Goal: Task Accomplishment & Management: Complete application form

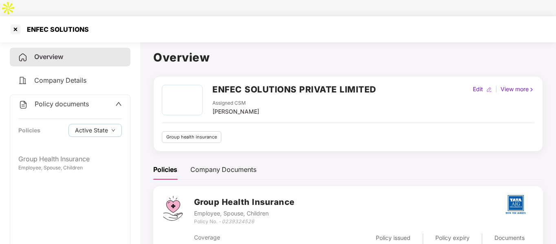
scroll to position [13, 0]
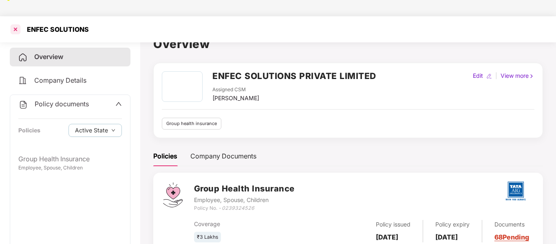
click at [12, 23] on div at bounding box center [15, 29] width 13 height 13
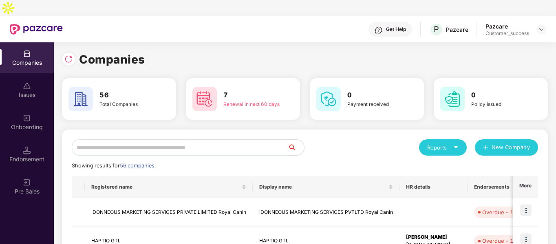
click at [209, 139] on input "text" at bounding box center [180, 147] width 216 height 16
click at [216, 139] on input "text" at bounding box center [180, 147] width 216 height 16
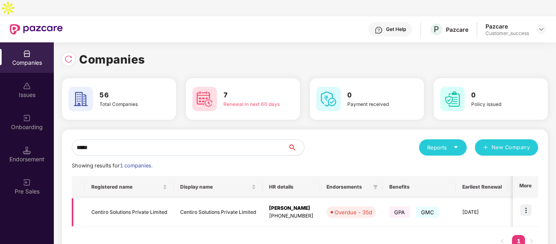
type input "*****"
click at [527, 204] on img at bounding box center [525, 209] width 11 height 11
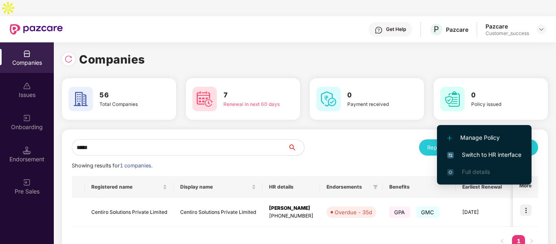
click at [469, 158] on span "Switch to HR interface" at bounding box center [484, 154] width 74 height 9
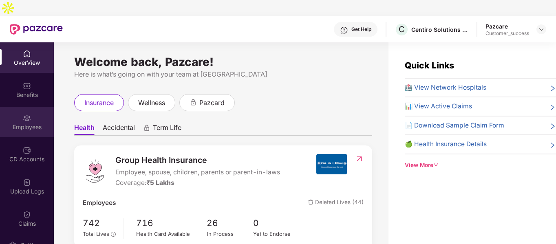
click at [6, 107] on div "Employees" at bounding box center [27, 122] width 54 height 31
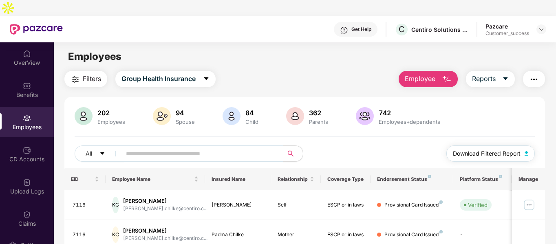
click at [526, 151] on img "button" at bounding box center [526, 153] width 4 height 5
click at [541, 26] on img at bounding box center [541, 29] width 7 height 7
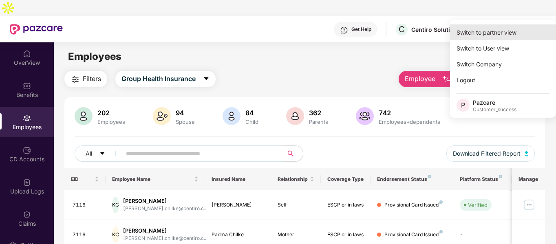
click at [497, 27] on div "Switch to partner view" at bounding box center [503, 32] width 106 height 16
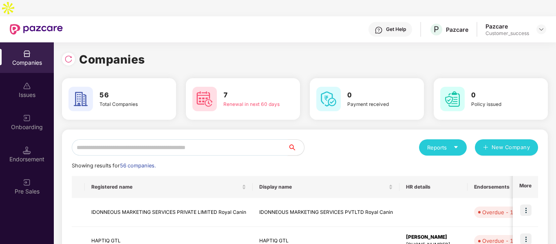
click at [207, 139] on input "text" at bounding box center [180, 147] width 216 height 16
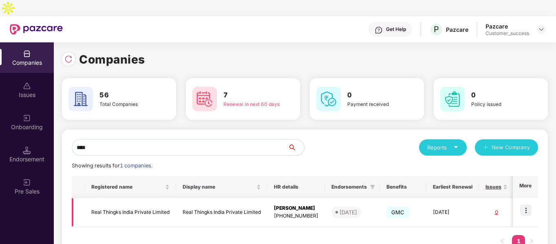
click at [523, 204] on img at bounding box center [525, 209] width 11 height 11
click at [369, 139] on div "Reports New Company" at bounding box center [421, 147] width 233 height 16
click at [127, 139] on input "****" at bounding box center [180, 147] width 216 height 16
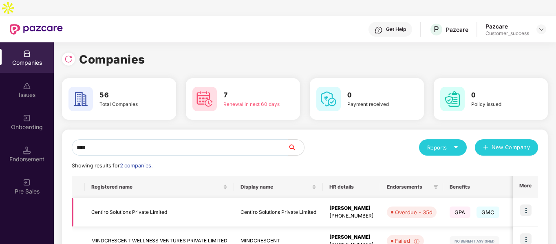
type input "****"
click at [529, 204] on img at bounding box center [525, 209] width 11 height 11
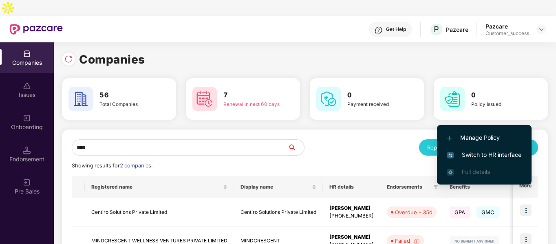
click at [479, 158] on span "Switch to HR interface" at bounding box center [484, 154] width 74 height 9
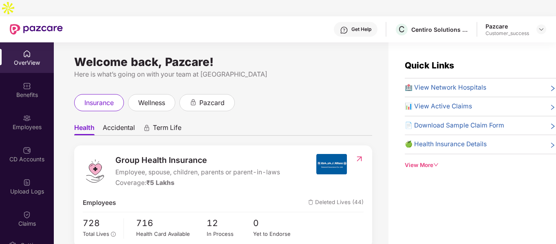
click at [27, 123] on div "Employees" at bounding box center [27, 127] width 54 height 8
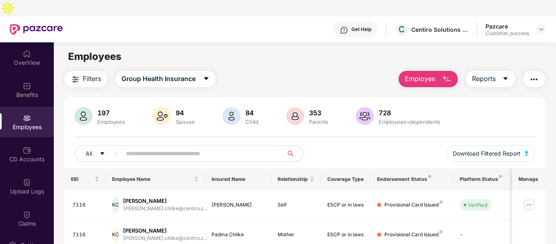
click at [445, 75] on img "button" at bounding box center [447, 80] width 10 height 10
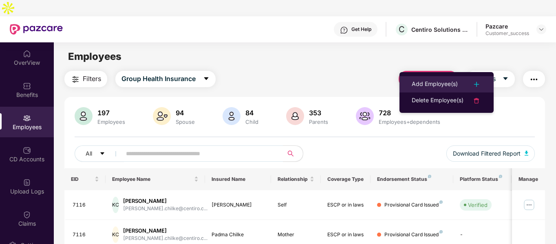
click at [423, 79] on div "Add Employee(s)" at bounding box center [434, 84] width 46 height 10
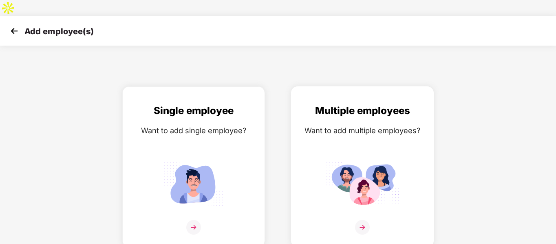
click at [341, 158] on img at bounding box center [361, 183] width 73 height 51
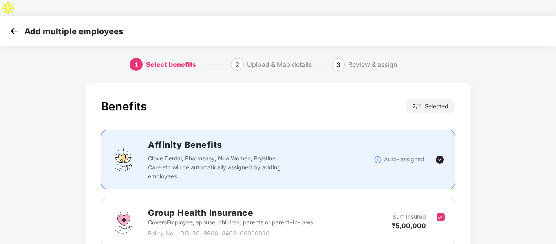
scroll to position [114, 0]
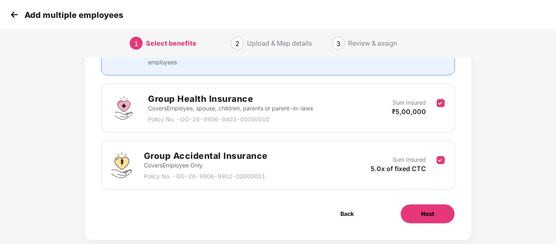
click at [423, 204] on button "Next" at bounding box center [427, 214] width 55 height 20
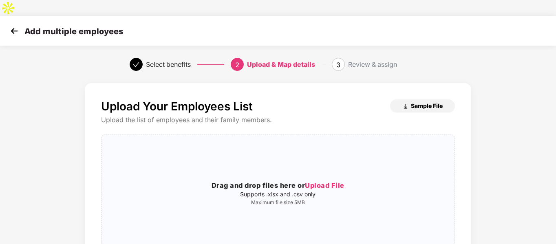
click at [414, 99] on button "Sample File" at bounding box center [422, 105] width 65 height 13
click at [228, 180] on h3 "Drag and drop files here or Upload File" at bounding box center [277, 185] width 352 height 11
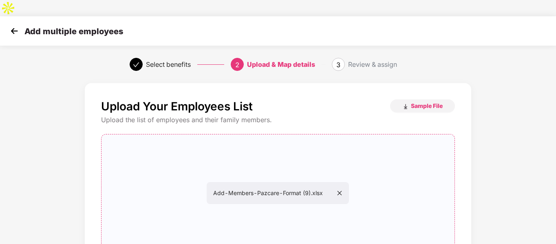
scroll to position [83, 0]
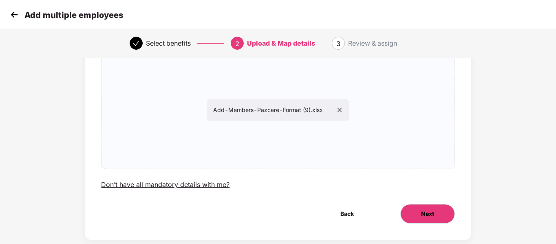
click at [413, 204] on button "Next" at bounding box center [427, 214] width 55 height 20
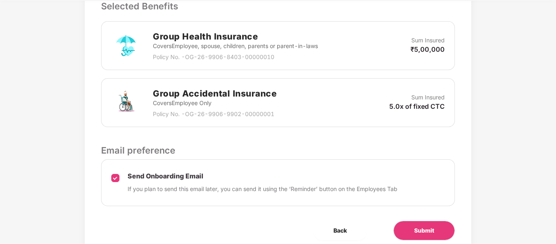
scroll to position [260, 0]
click at [408, 202] on div "Review & Assign Benefits Data Mapped Successfully Employee-data.csv Affinity Be…" at bounding box center [278, 39] width 386 height 433
click at [406, 220] on button "Submit" at bounding box center [424, 230] width 62 height 20
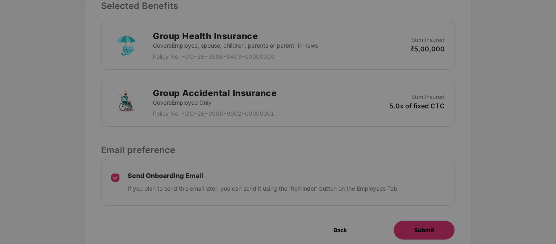
scroll to position [0, 0]
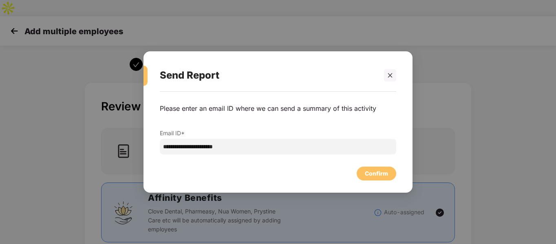
click at [347, 160] on div "**********" at bounding box center [278, 129] width 236 height 67
click at [367, 170] on div "Confirm" at bounding box center [376, 173] width 23 height 9
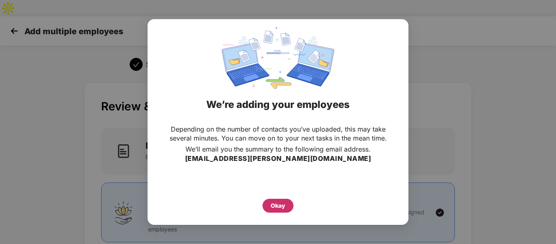
click at [279, 205] on div "Okay" at bounding box center [277, 205] width 15 height 9
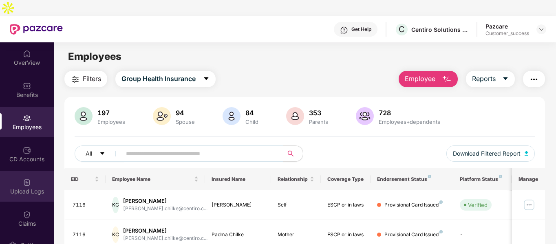
click at [25, 187] on div "Upload Logs" at bounding box center [27, 191] width 54 height 8
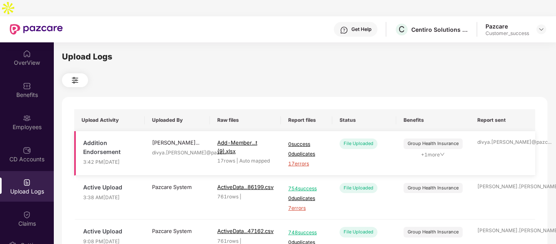
click at [299, 160] on span "17 errors" at bounding box center [306, 164] width 37 height 8
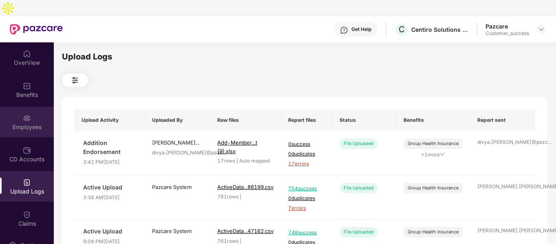
click at [13, 123] on div "Employees" at bounding box center [27, 127] width 54 height 8
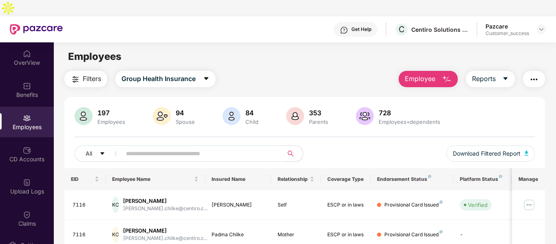
click at [438, 71] on button "Employee" at bounding box center [427, 79] width 59 height 16
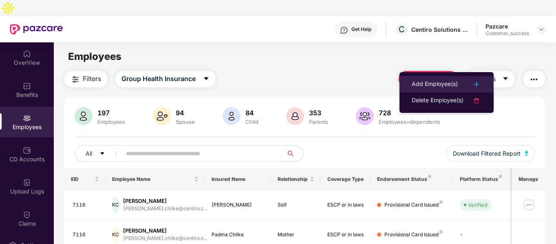
click at [445, 82] on div "Add Employee(s)" at bounding box center [434, 84] width 46 height 10
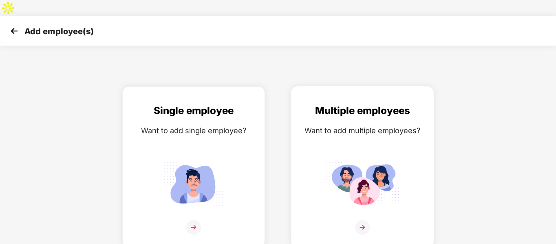
click at [345, 125] on div "Want to add multiple employees?" at bounding box center [361, 131] width 125 height 12
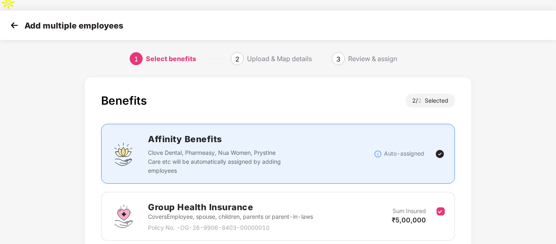
scroll to position [114, 0]
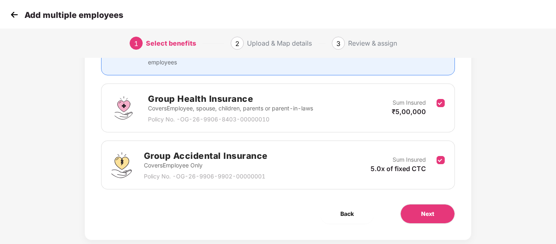
click at [407, 187] on div "Benefits 2 / 2 Selected Affinity Benefits Clove Dental, Pharmeasy, Nua Women, P…" at bounding box center [278, 104] width 386 height 271
click at [410, 204] on button "Next" at bounding box center [427, 214] width 55 height 20
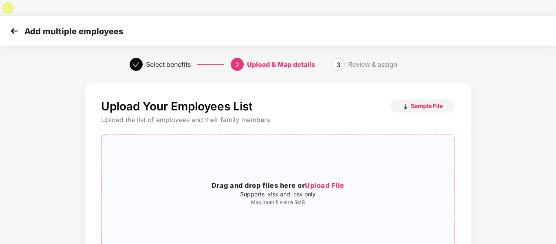
click at [224, 141] on div "Drag and drop files here or Upload File Supports .xlsx and .csv only Maximum fi…" at bounding box center [277, 193] width 352 height 104
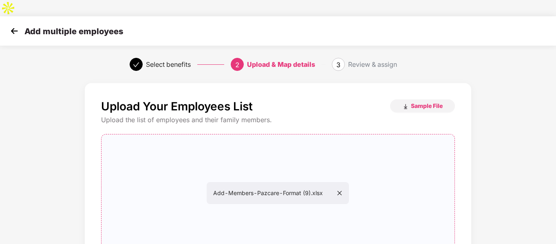
scroll to position [83, 0]
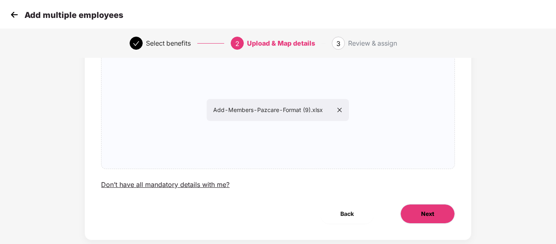
click at [420, 204] on button "Next" at bounding box center [427, 214] width 55 height 20
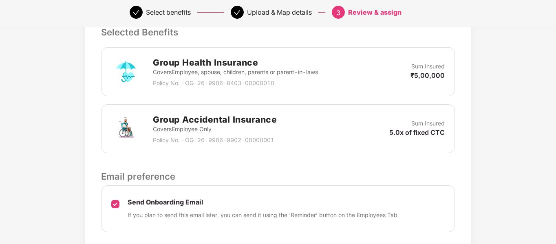
scroll to position [276, 0]
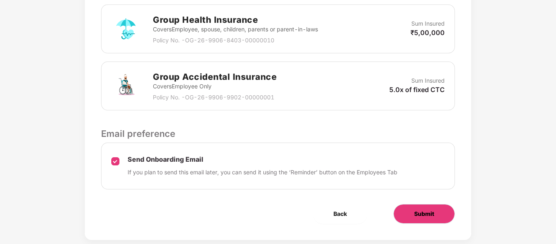
click at [420, 206] on button "Submit" at bounding box center [424, 214] width 62 height 20
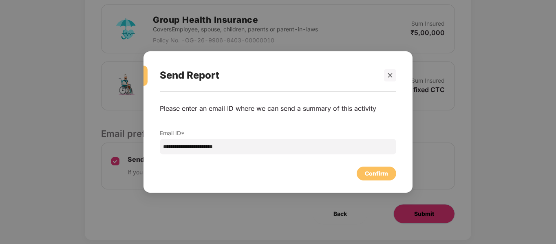
scroll to position [0, 0]
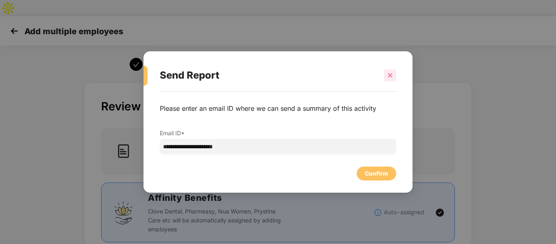
click at [388, 73] on icon "close" at bounding box center [390, 76] width 6 height 6
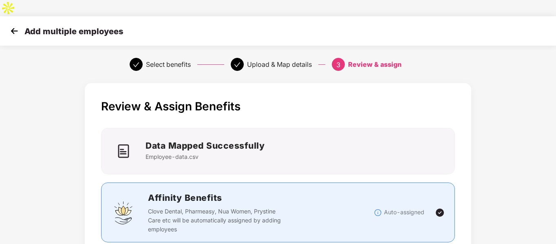
click at [16, 25] on img at bounding box center [14, 31] width 12 height 12
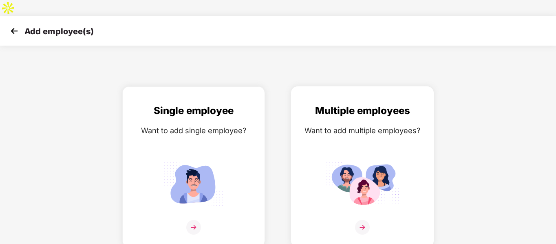
click at [362, 158] on img at bounding box center [361, 183] width 73 height 51
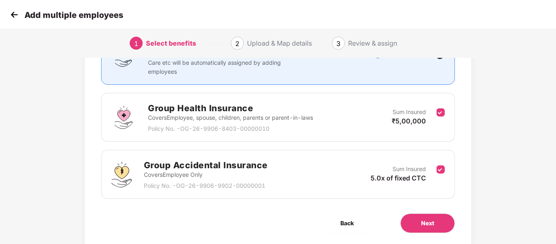
scroll to position [106, 0]
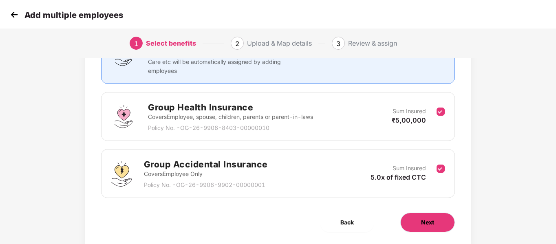
click at [425, 218] on span "Next" at bounding box center [427, 222] width 13 height 9
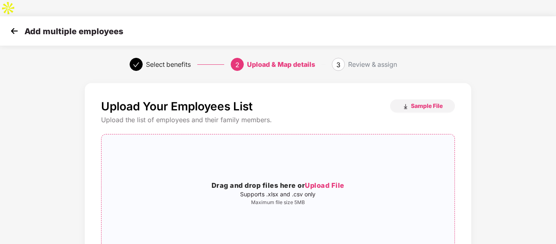
click at [300, 144] on div "Drag and drop files here or Upload File Supports .xlsx and .csv only Maximum fi…" at bounding box center [277, 193] width 352 height 104
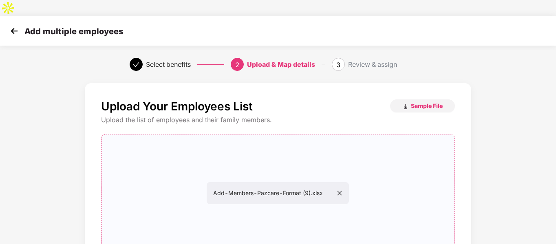
scroll to position [83, 0]
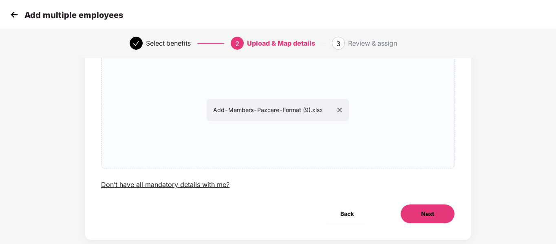
click at [440, 204] on button "Next" at bounding box center [427, 214] width 55 height 20
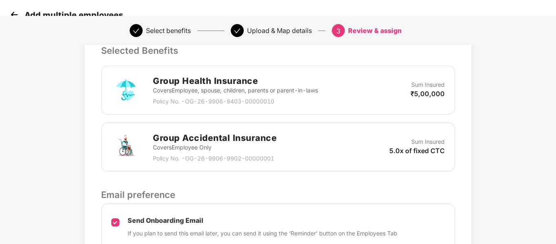
scroll to position [239, 0]
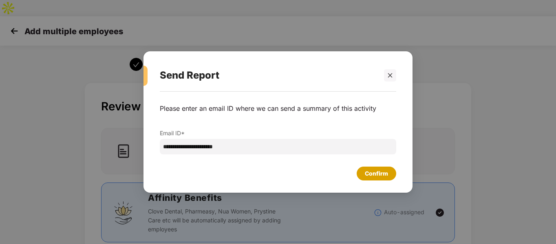
click at [372, 169] on div "Confirm" at bounding box center [376, 173] width 23 height 9
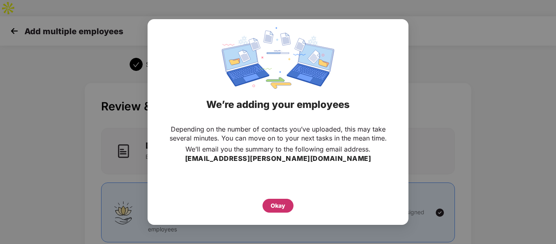
click at [270, 204] on div "Okay" at bounding box center [277, 206] width 31 height 14
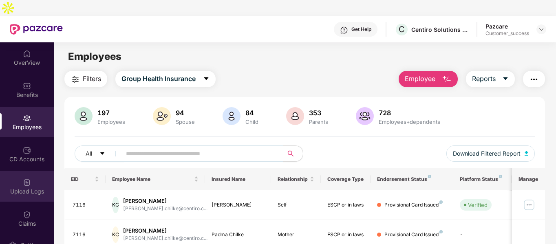
click at [34, 171] on div "Upload Logs" at bounding box center [27, 186] width 54 height 31
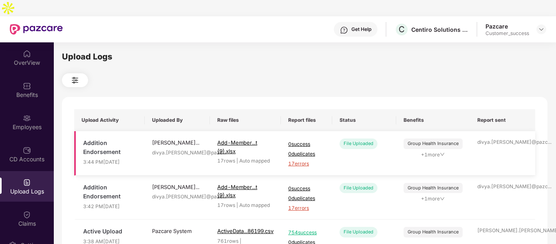
click at [301, 160] on span "17 errors" at bounding box center [306, 164] width 37 height 8
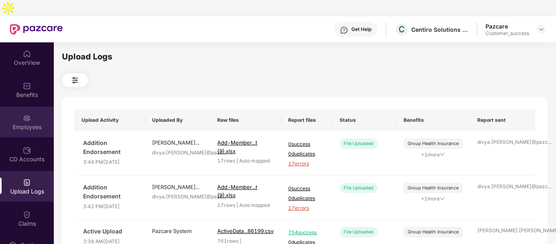
click at [28, 114] on img at bounding box center [27, 118] width 8 height 8
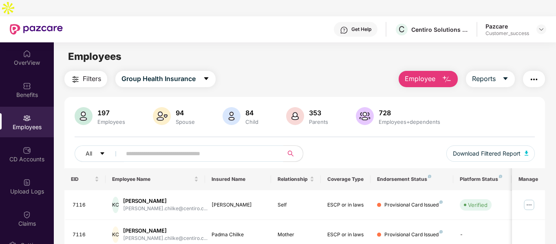
click at [184, 147] on input "text" at bounding box center [199, 153] width 146 height 12
paste input "**********"
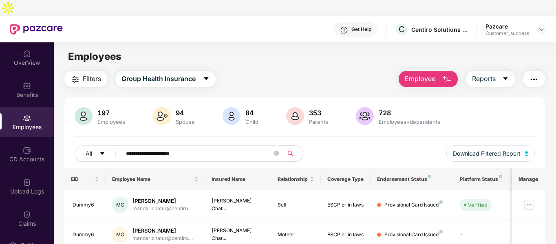
scroll to position [48, 0]
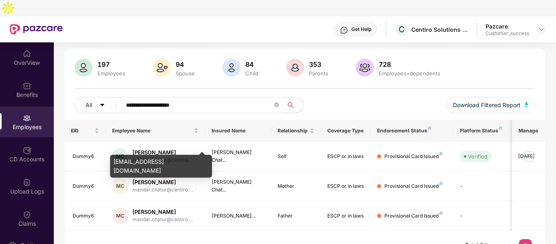
type input "**********"
click at [162, 164] on div "[EMAIL_ADDRESS][DOMAIN_NAME]" at bounding box center [161, 166] width 102 height 23
copy div "[EMAIL_ADDRESS][DOMAIN_NAME]"
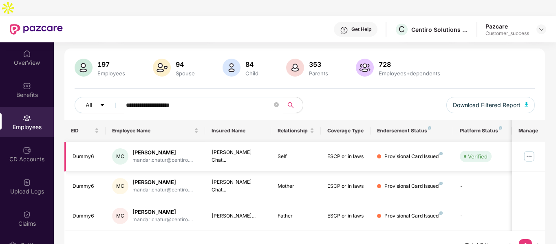
click at [266, 149] on td "[PERSON_NAME] Chat..." at bounding box center [238, 157] width 66 height 30
click at [525, 150] on img at bounding box center [528, 156] width 13 height 13
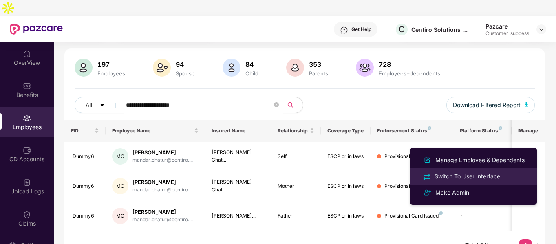
click at [436, 180] on div "Switch To User Interface" at bounding box center [467, 176] width 69 height 9
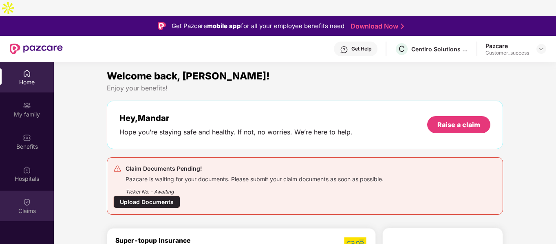
click at [28, 198] on img at bounding box center [27, 202] width 8 height 8
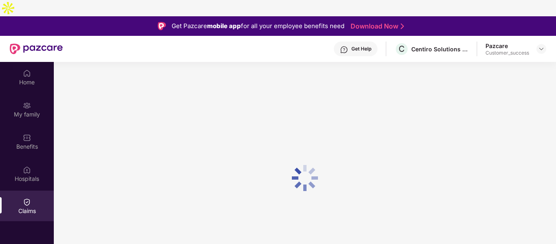
click at [28, 198] on img at bounding box center [27, 202] width 8 height 8
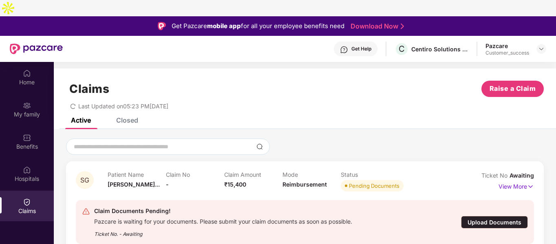
scroll to position [46, 0]
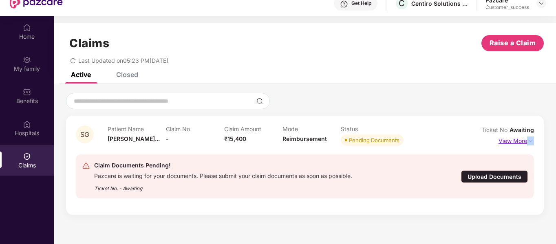
drag, startPoint x: 526, startPoint y: 123, endPoint x: 530, endPoint y: 125, distance: 4.9
click at [530, 134] on p "View More" at bounding box center [515, 139] width 35 height 11
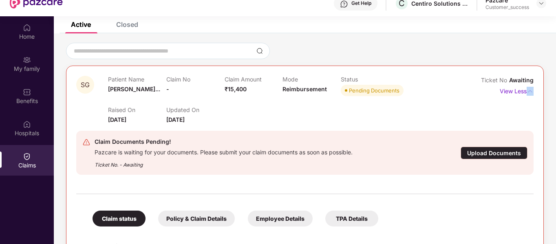
scroll to position [127, 0]
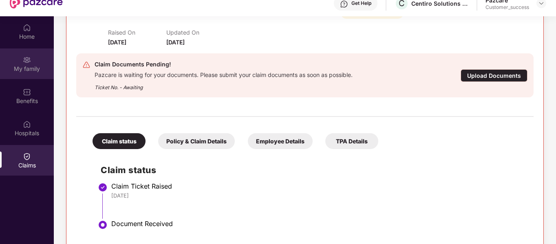
click at [26, 48] on div "My family" at bounding box center [27, 63] width 54 height 31
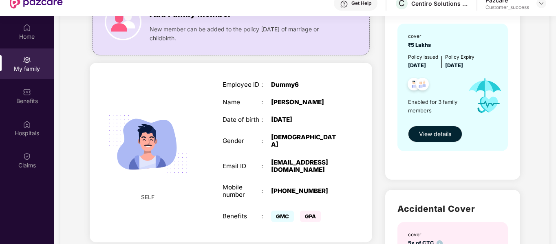
scroll to position [84, 0]
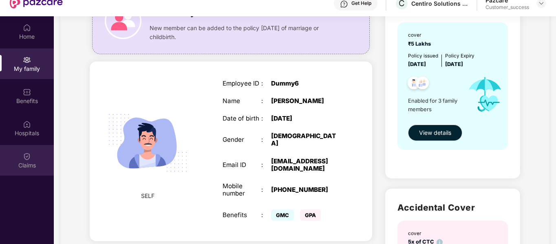
click at [20, 145] on div "Claims" at bounding box center [27, 160] width 54 height 31
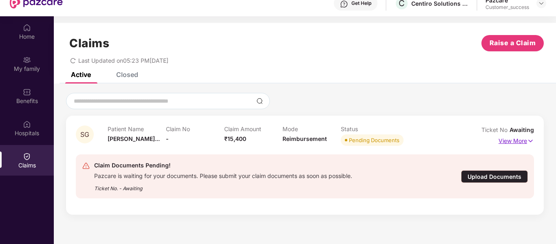
click at [529, 136] on img at bounding box center [530, 140] width 7 height 9
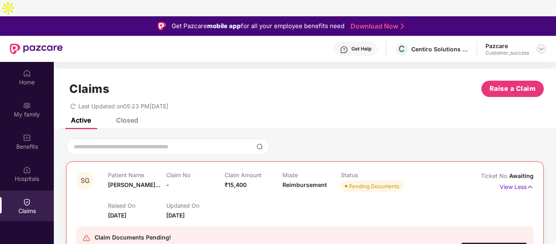
click at [538, 46] on img at bounding box center [541, 49] width 7 height 7
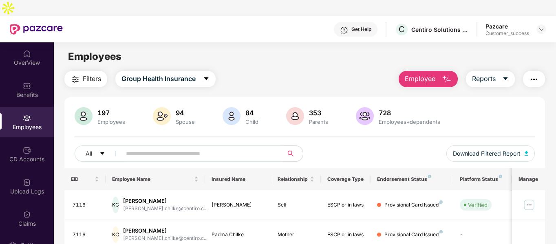
click at [446, 75] on img "button" at bounding box center [447, 80] width 10 height 10
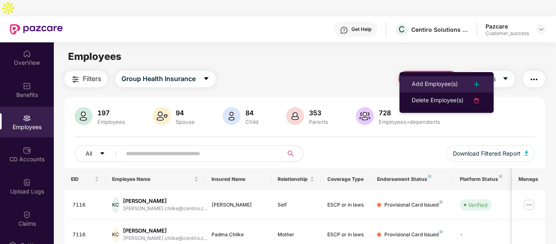
click at [427, 80] on div "Add Employee(s)" at bounding box center [434, 84] width 46 height 10
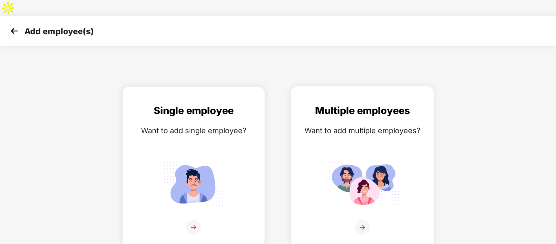
click at [331, 135] on div "Multiple employees Want to add multiple employees?" at bounding box center [361, 174] width 125 height 142
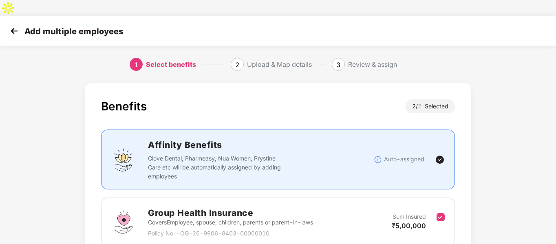
scroll to position [114, 0]
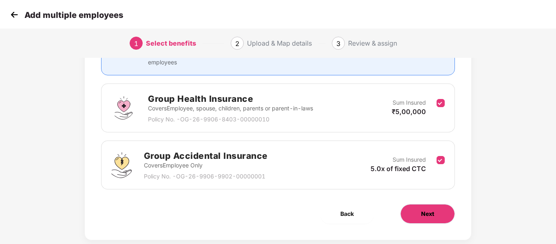
click at [414, 204] on button "Next" at bounding box center [427, 214] width 55 height 20
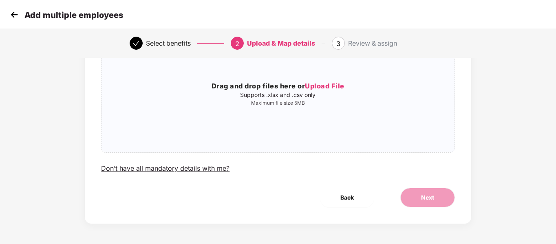
scroll to position [0, 0]
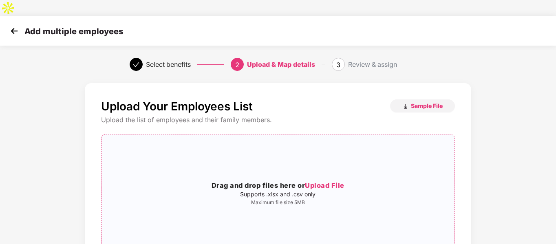
click at [265, 191] on p "Supports .xlsx and .csv only" at bounding box center [277, 194] width 352 height 7
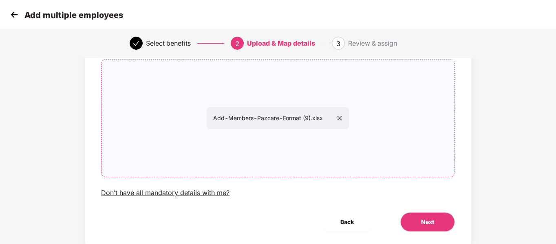
scroll to position [83, 0]
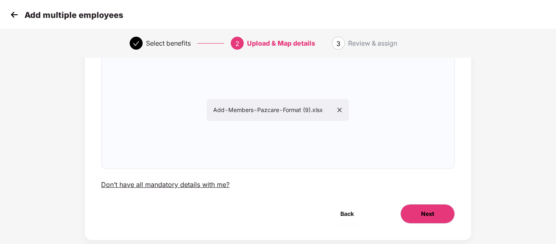
click at [408, 204] on button "Next" at bounding box center [427, 214] width 55 height 20
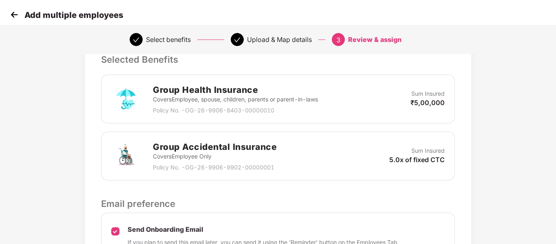
scroll to position [239, 0]
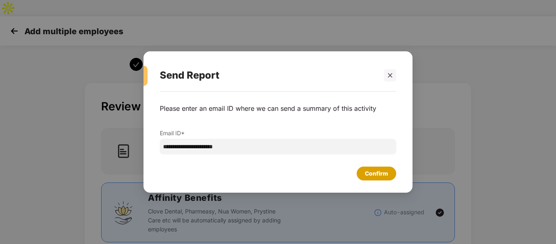
click at [382, 174] on div "Confirm" at bounding box center [376, 173] width 23 height 9
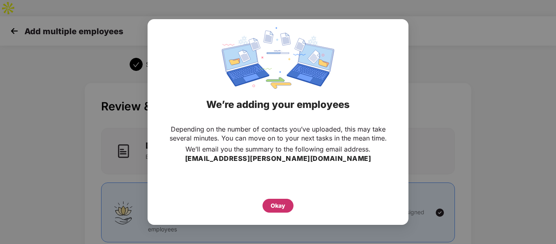
click at [277, 202] on div "Okay" at bounding box center [277, 205] width 15 height 9
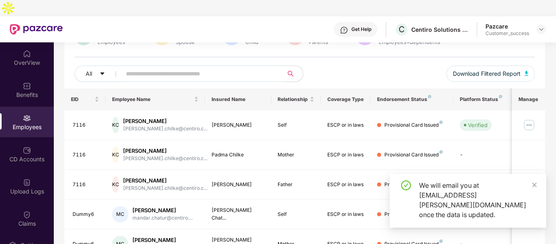
scroll to position [81, 0]
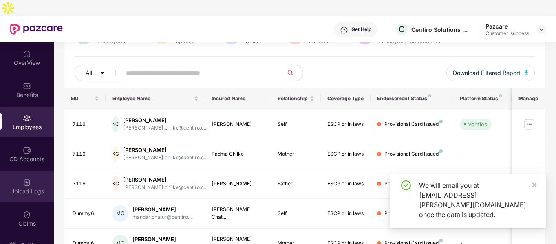
click at [22, 182] on div "Upload Logs" at bounding box center [27, 186] width 54 height 31
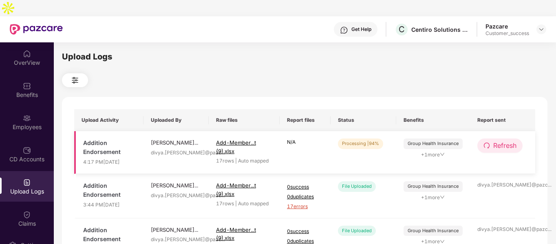
click at [500, 141] on span "Refresh" at bounding box center [504, 146] width 23 height 10
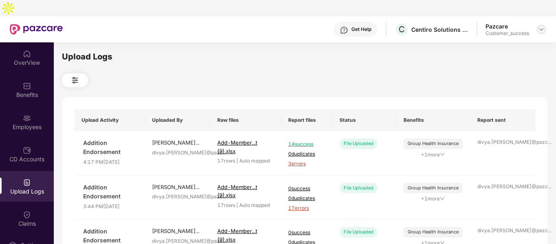
click at [539, 26] on img at bounding box center [541, 29] width 7 height 7
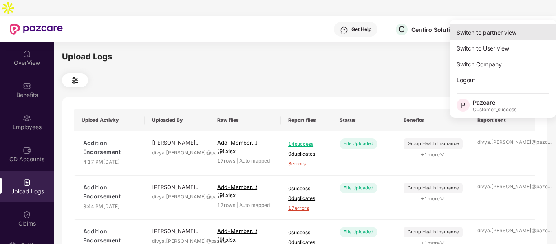
click at [494, 35] on div "Switch to partner view" at bounding box center [503, 32] width 106 height 16
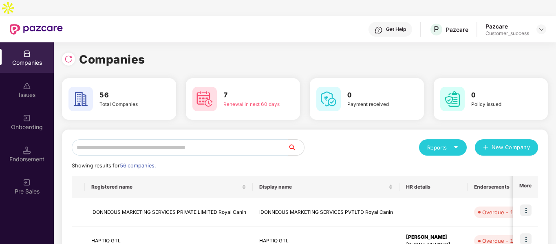
click at [132, 139] on input "text" at bounding box center [180, 147] width 216 height 16
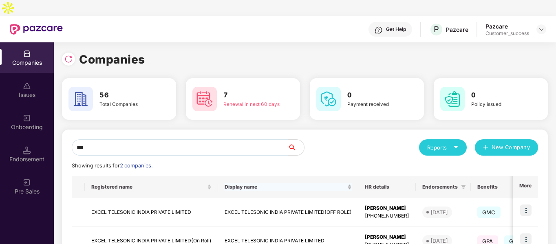
scroll to position [41, 0]
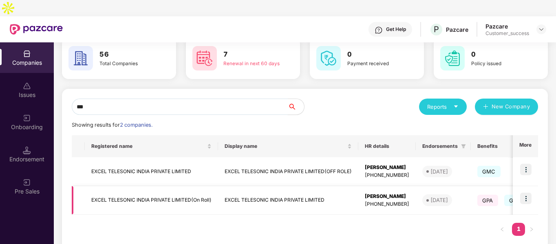
type input "***"
click at [525, 193] on img at bounding box center [525, 198] width 11 height 11
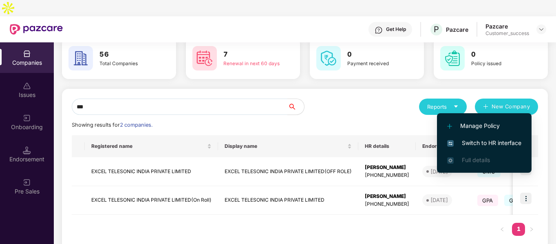
click at [461, 138] on li "Switch to HR interface" at bounding box center [484, 142] width 95 height 17
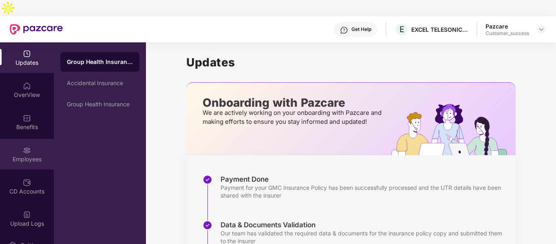
click at [18, 155] on div "Employees" at bounding box center [27, 159] width 54 height 8
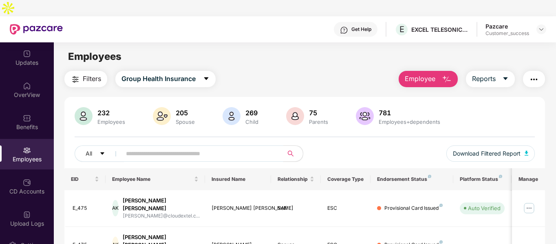
click at [152, 147] on input "text" at bounding box center [199, 153] width 146 height 12
paste input "*****"
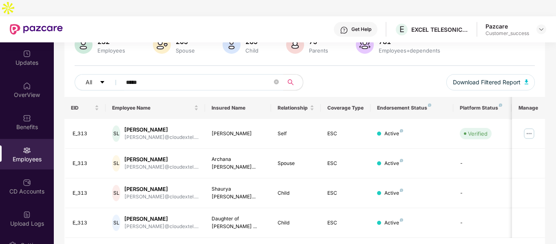
scroll to position [78, 0]
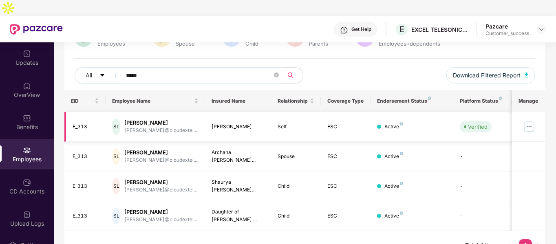
type input "*****"
click at [527, 120] on img at bounding box center [528, 126] width 13 height 13
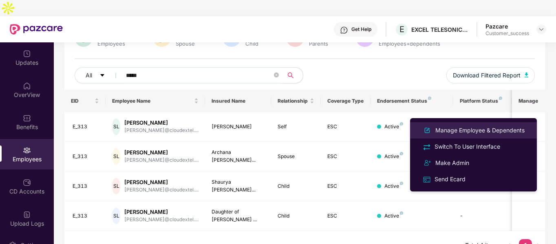
click at [465, 127] on div "Manage Employee & Dependents" at bounding box center [479, 130] width 92 height 9
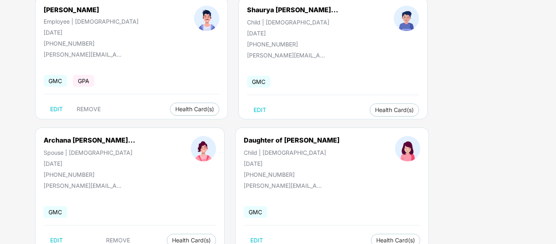
scroll to position [104, 0]
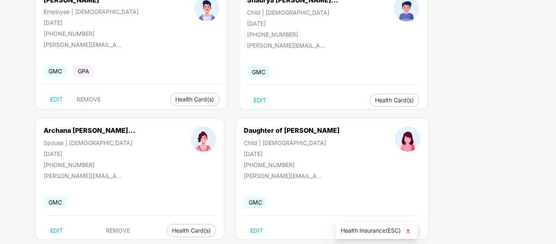
click at [376, 229] on span "Health Card(s)" at bounding box center [395, 231] width 39 height 4
click at [377, 230] on span "Health Insurance(ESC)" at bounding box center [376, 230] width 71 height 9
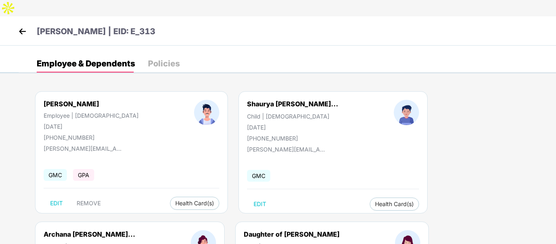
click at [21, 25] on img at bounding box center [22, 31] width 12 height 12
